Goal: Ask a question

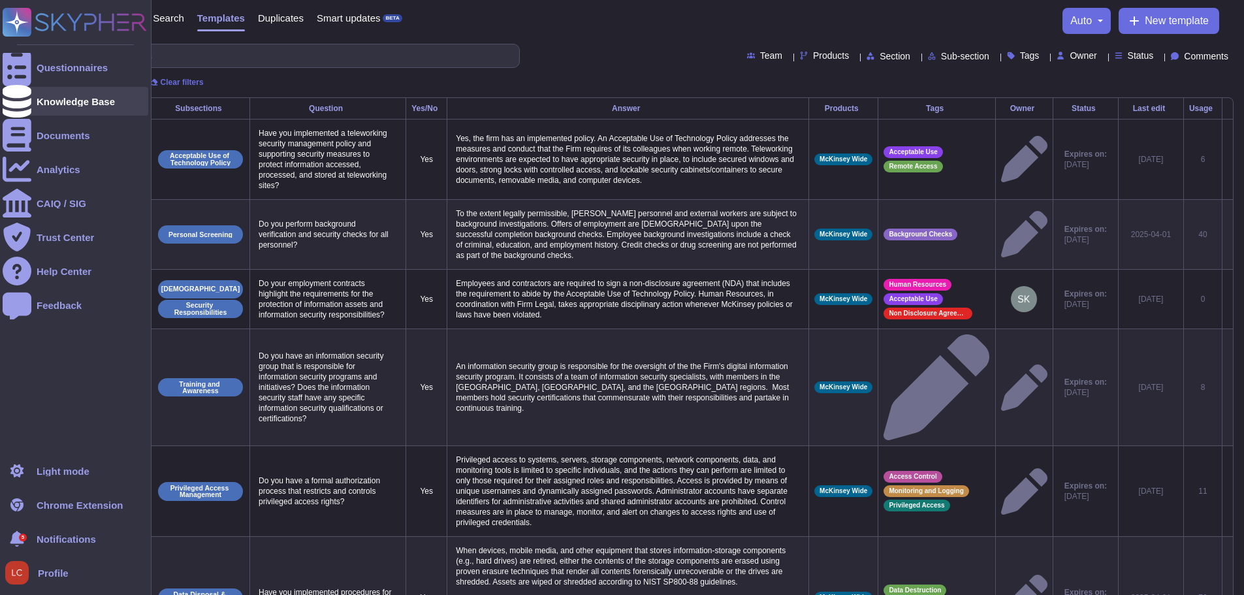
click at [76, 100] on div "Knowledge Base" at bounding box center [76, 102] width 78 height 10
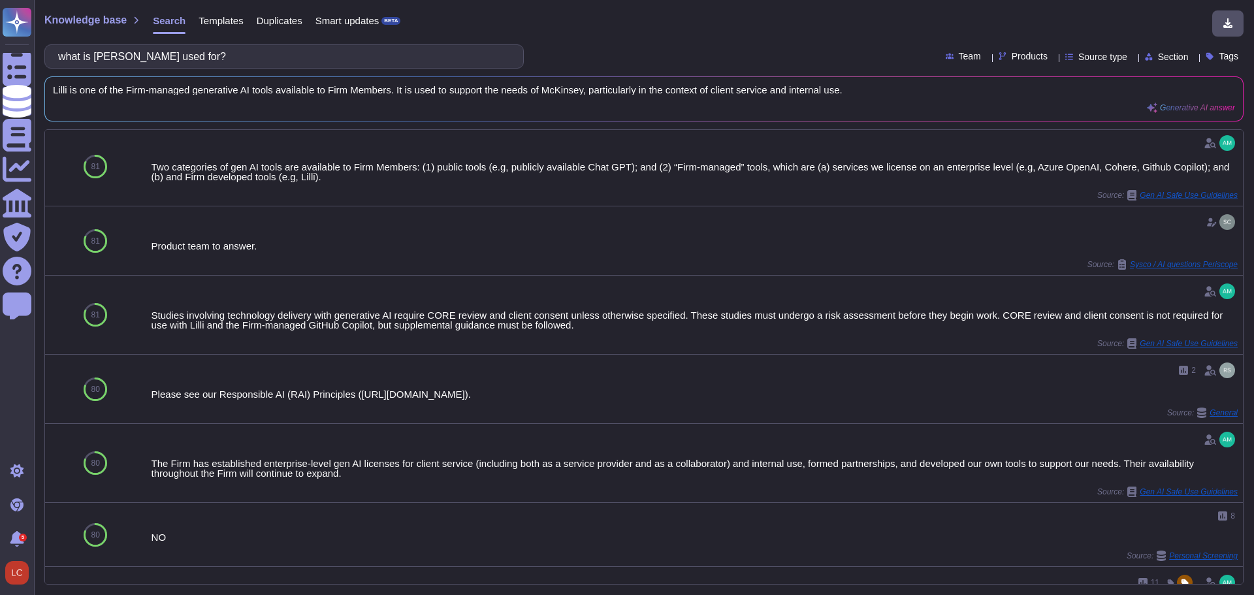
scroll to position [653, 0]
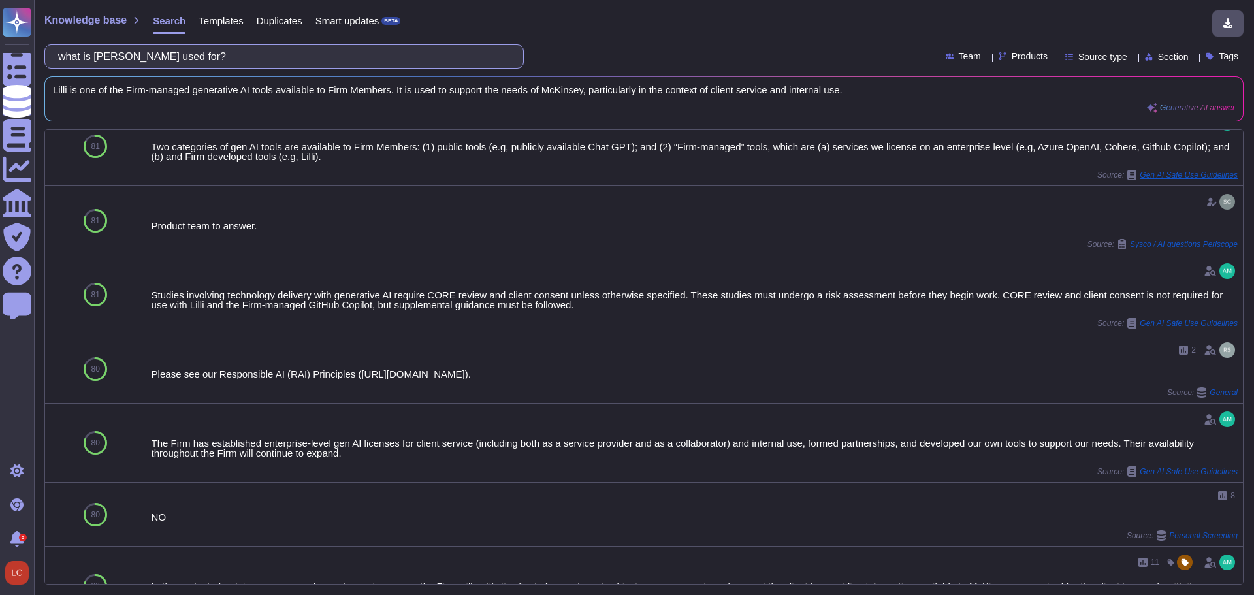
type input "what is [PERSON_NAME] used for?"
